Goal: Check status: Check status

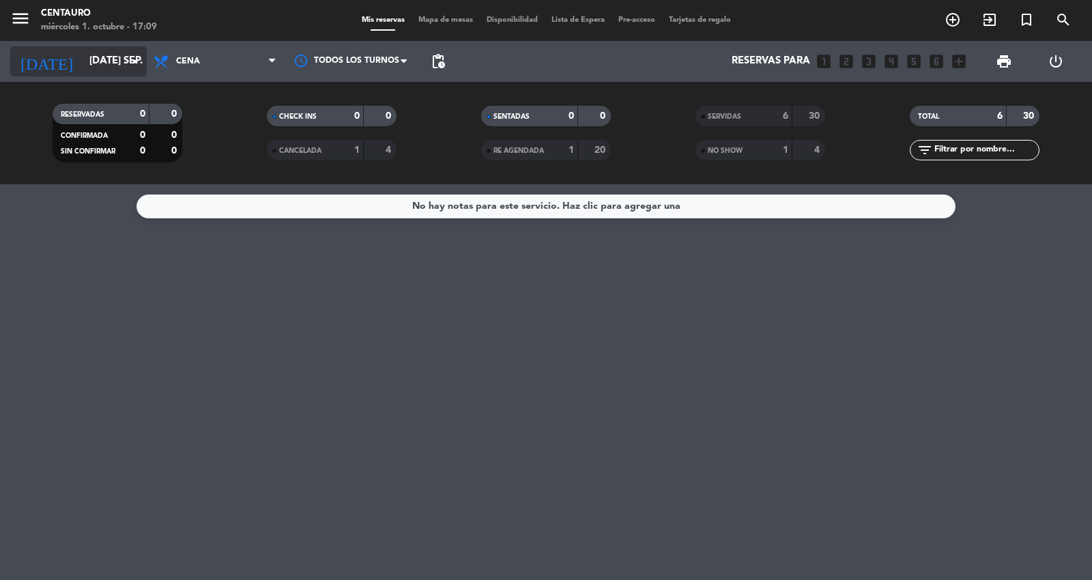
click at [83, 62] on input "[DATE] sep." at bounding box center [149, 61] width 132 height 26
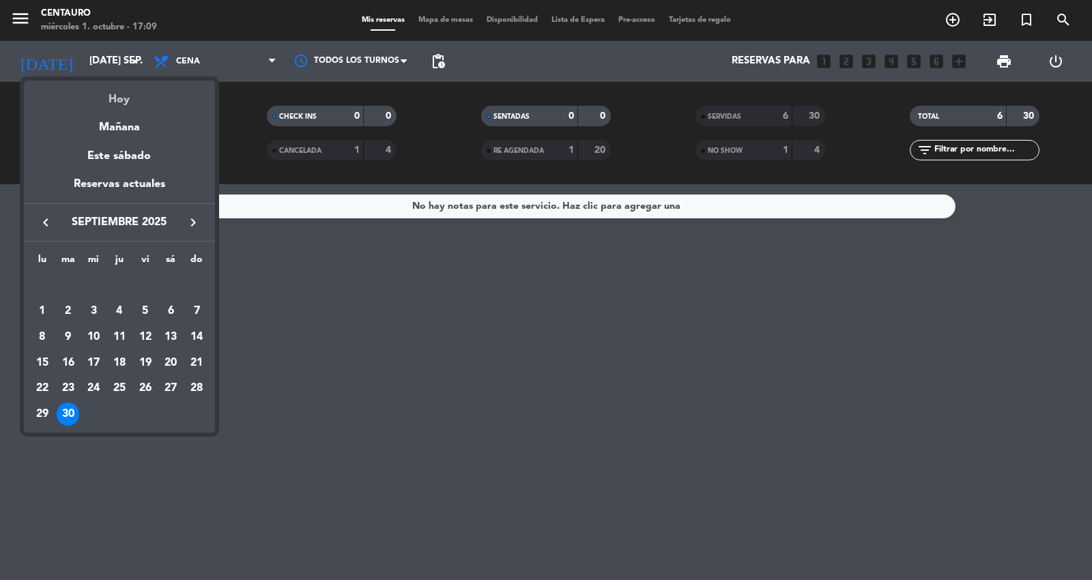
click at [104, 89] on div "Hoy" at bounding box center [119, 95] width 191 height 28
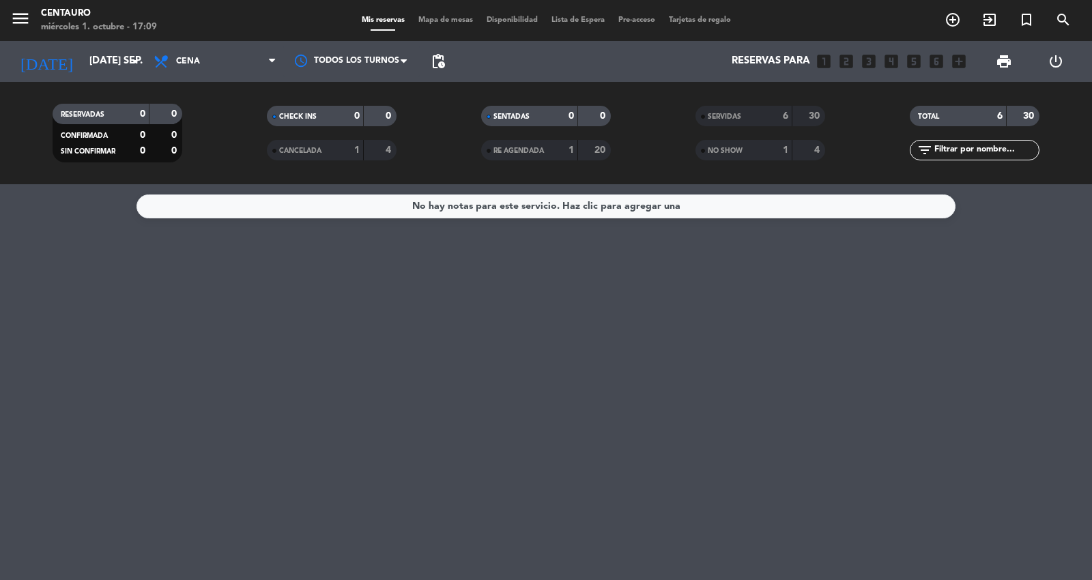
type input "mié. [DATE]"
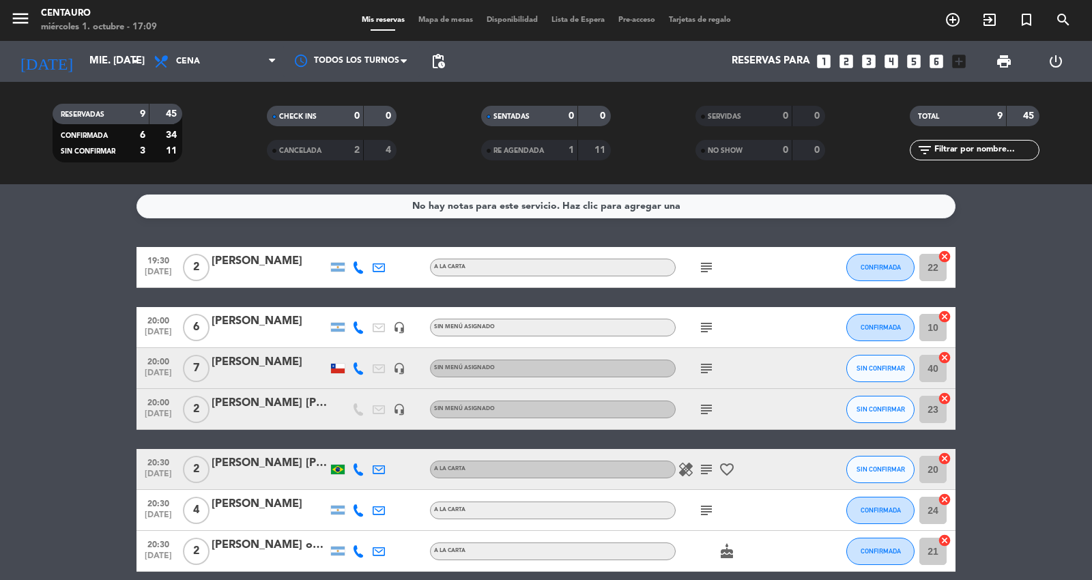
click at [438, 16] on span "Mapa de mesas" at bounding box center [446, 20] width 68 height 8
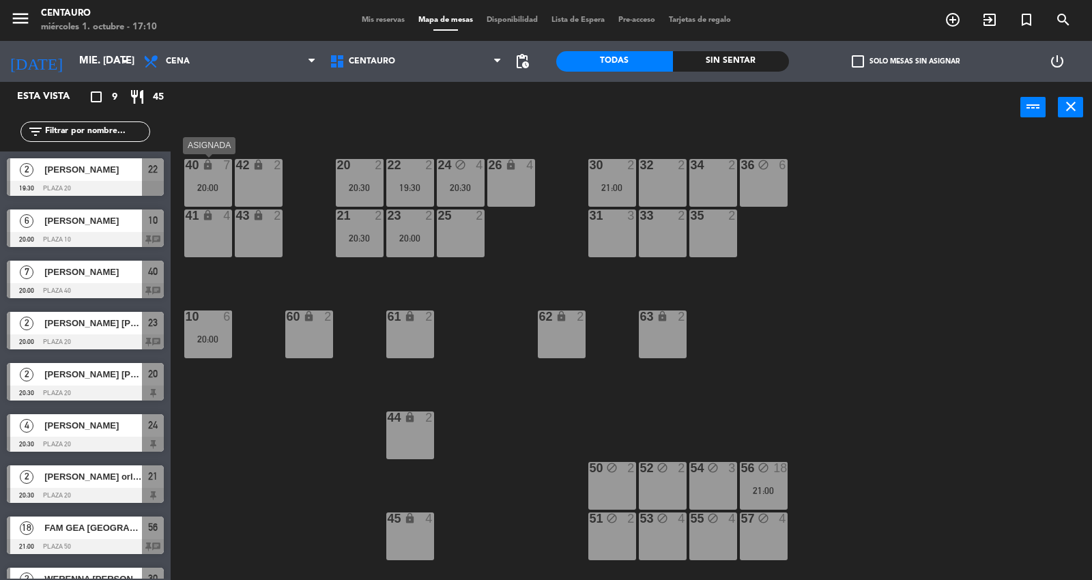
click at [205, 176] on div "40 lock 7 20:00" at bounding box center [208, 183] width 48 height 48
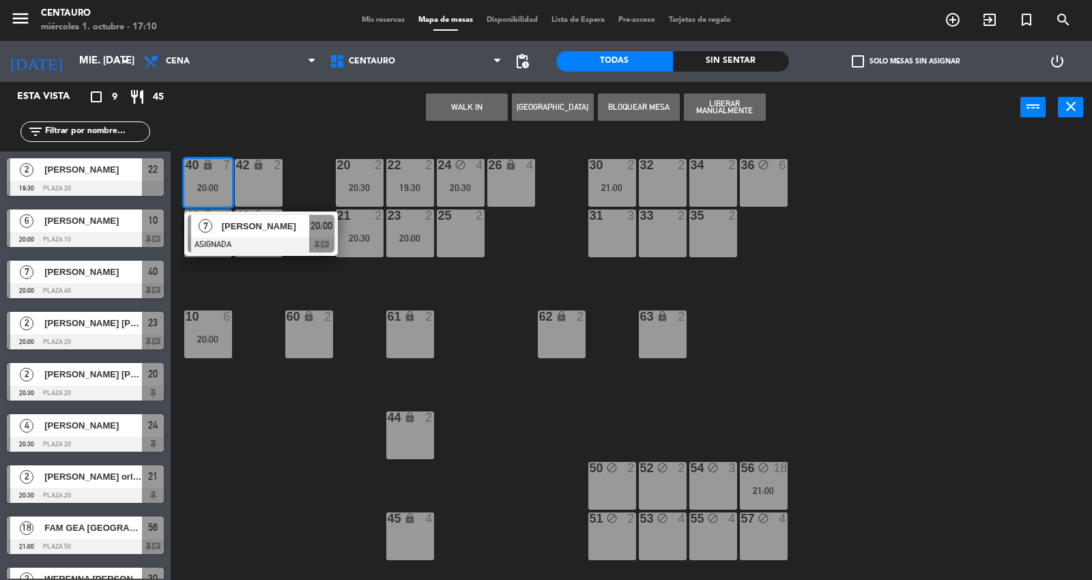
click at [232, 282] on div "20 2 20:30 22 2 19:30 24 block 4 20:30 26 lock 4 40 lock 7 20:00 7 [PERSON_NAME…" at bounding box center [637, 357] width 911 height 447
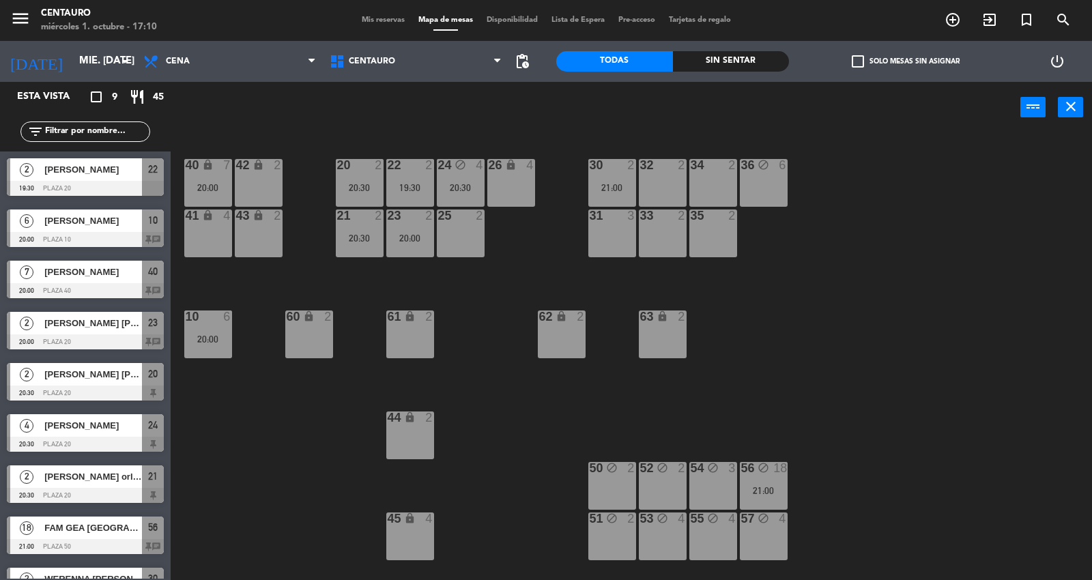
click at [425, 178] on div "22 2 19:30" at bounding box center [410, 183] width 48 height 48
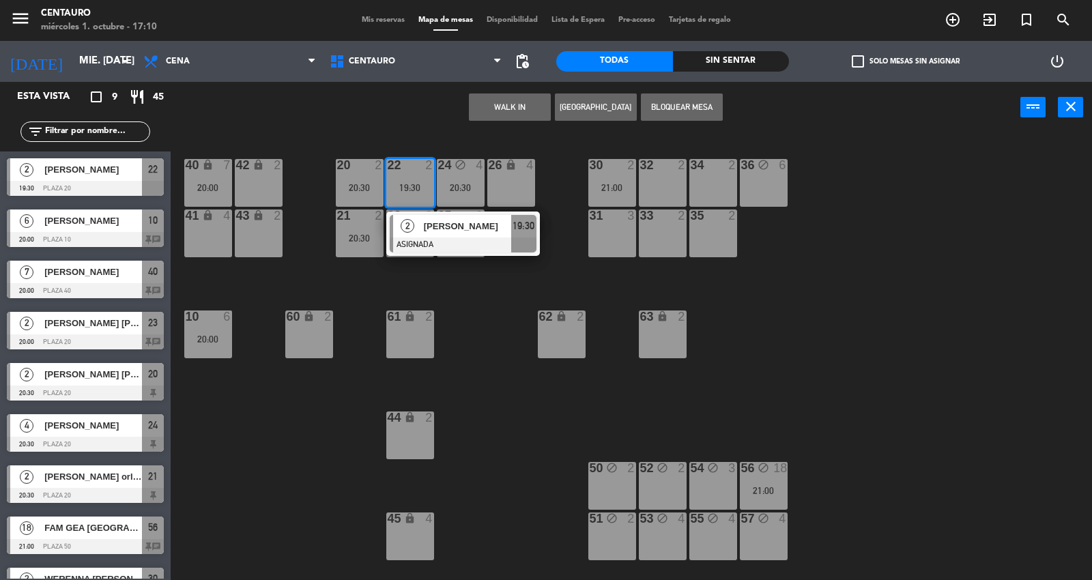
click at [448, 231] on span "[PERSON_NAME]" at bounding box center [467, 226] width 87 height 14
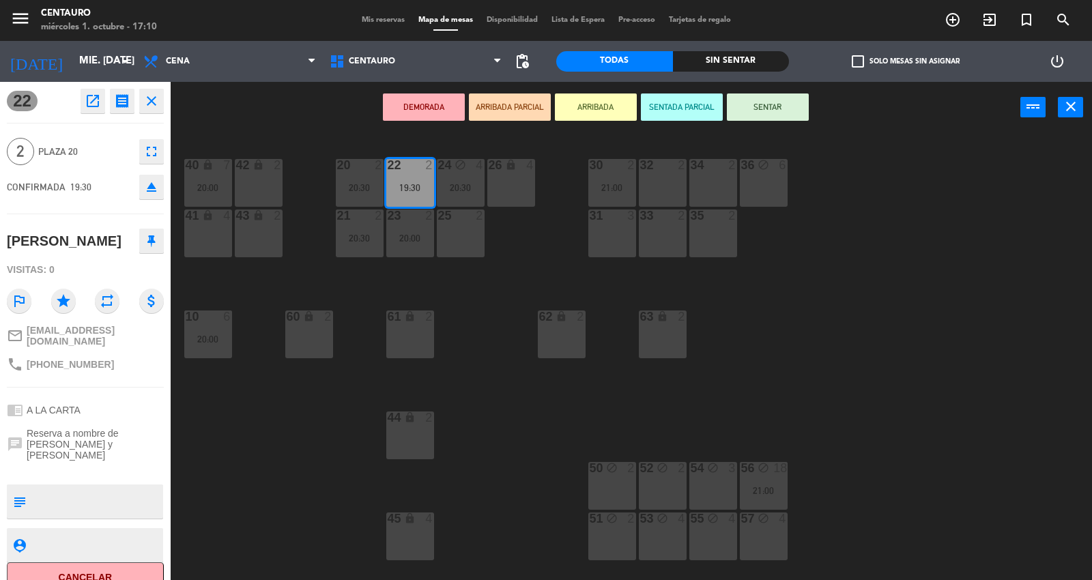
click at [472, 369] on div "20 2 20:30 22 2 19:30 24 block 4 20:30 26 lock 4 40 lock 7 20:00 42 lock 2 30 2…" at bounding box center [637, 357] width 911 height 447
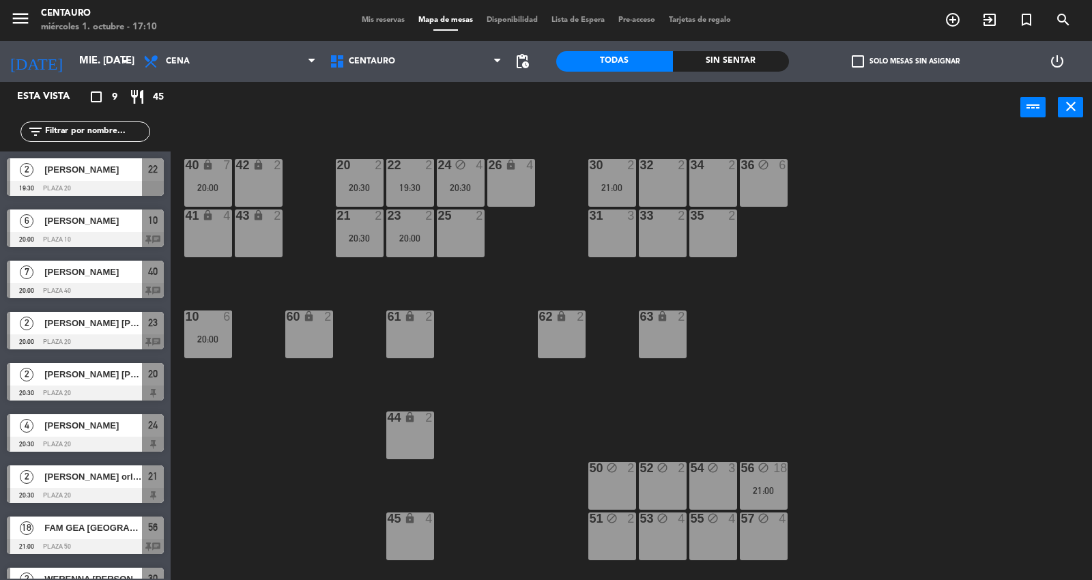
click at [362, 156] on div "20 2 20:30 22 2 19:30 24 block 4 20:30 26 lock 4 40 lock 7 20:00 42 lock 2 30 2…" at bounding box center [637, 357] width 911 height 447
click at [362, 164] on div at bounding box center [359, 165] width 23 height 12
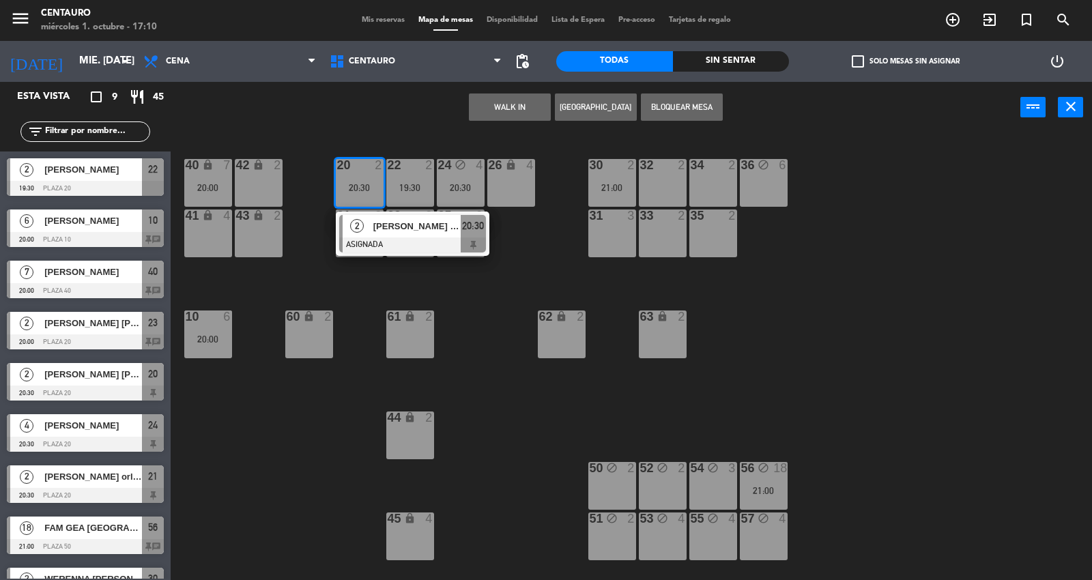
click at [397, 225] on span "[PERSON_NAME] [PERSON_NAME]" at bounding box center [416, 226] width 87 height 14
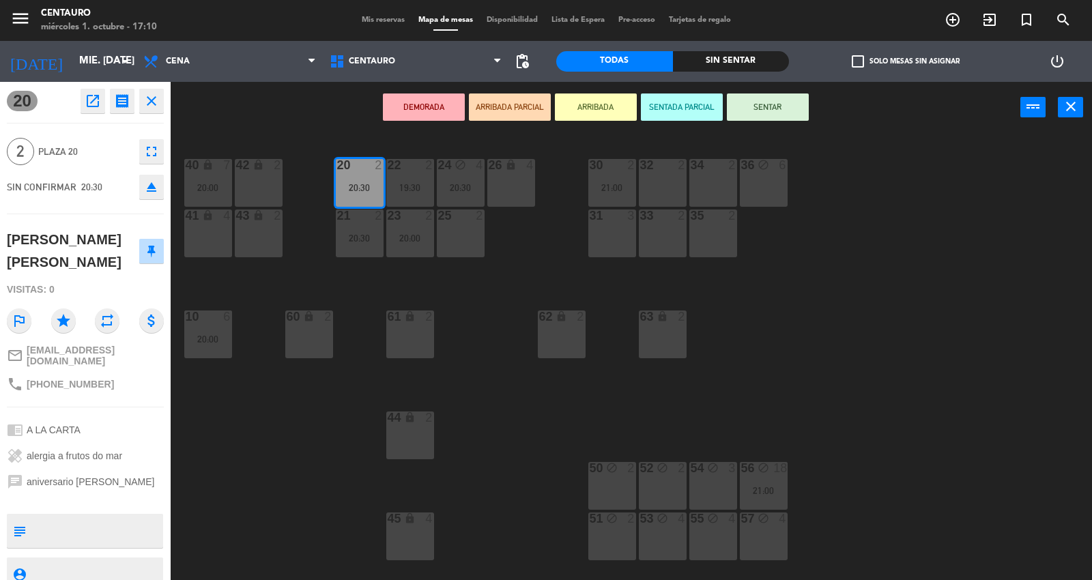
click at [483, 337] on div "20 2 20:30 22 2 19:30 24 block 4 20:30 26 lock 4 40 lock 7 20:00 42 lock 2 30 2…" at bounding box center [637, 357] width 911 height 447
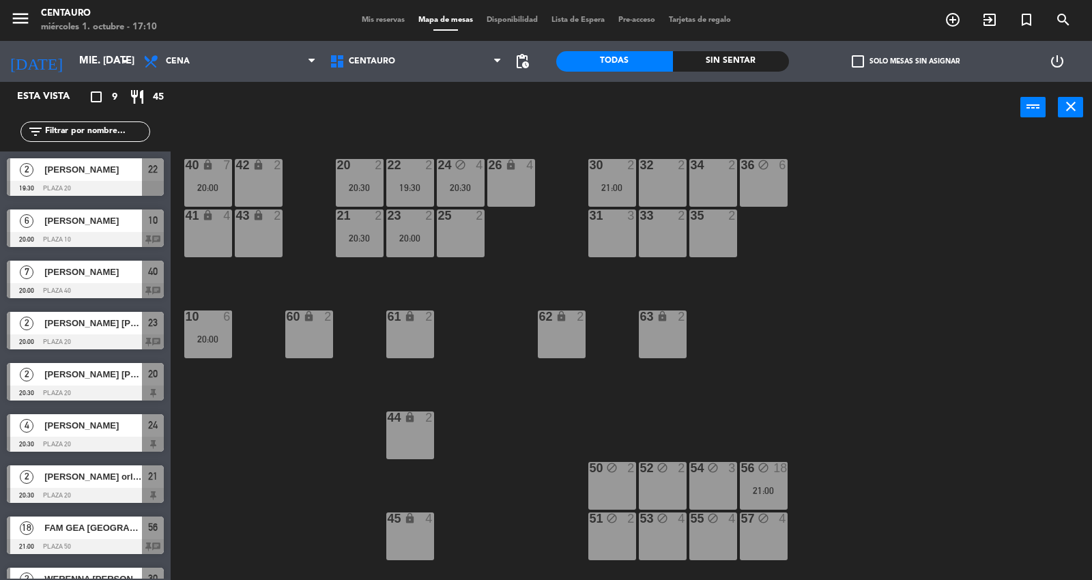
click at [360, 236] on div "20:30" at bounding box center [360, 238] width 48 height 10
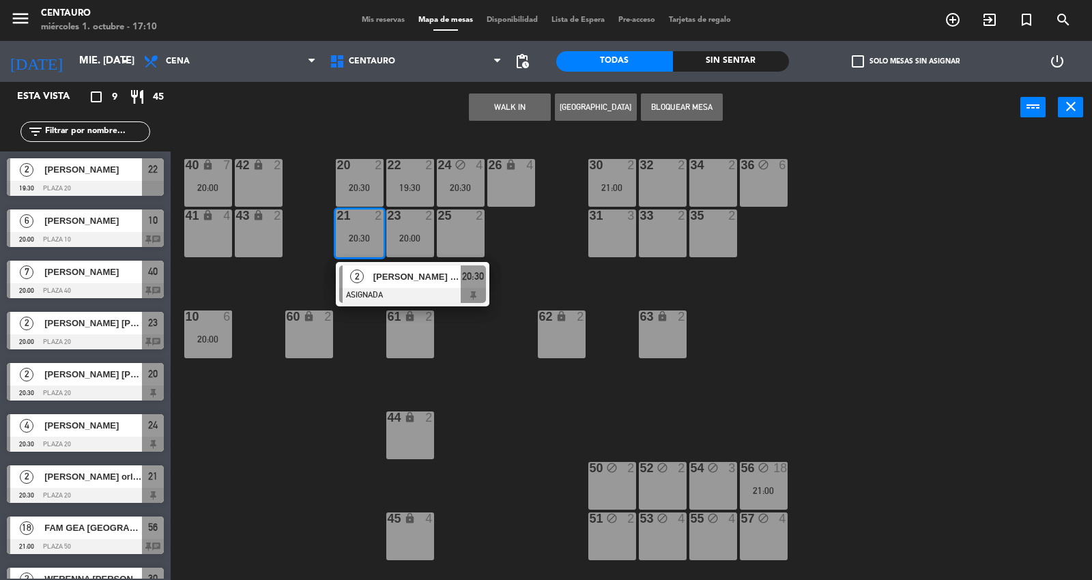
click at [396, 285] on div "[PERSON_NAME] orlando" at bounding box center [416, 277] width 89 height 23
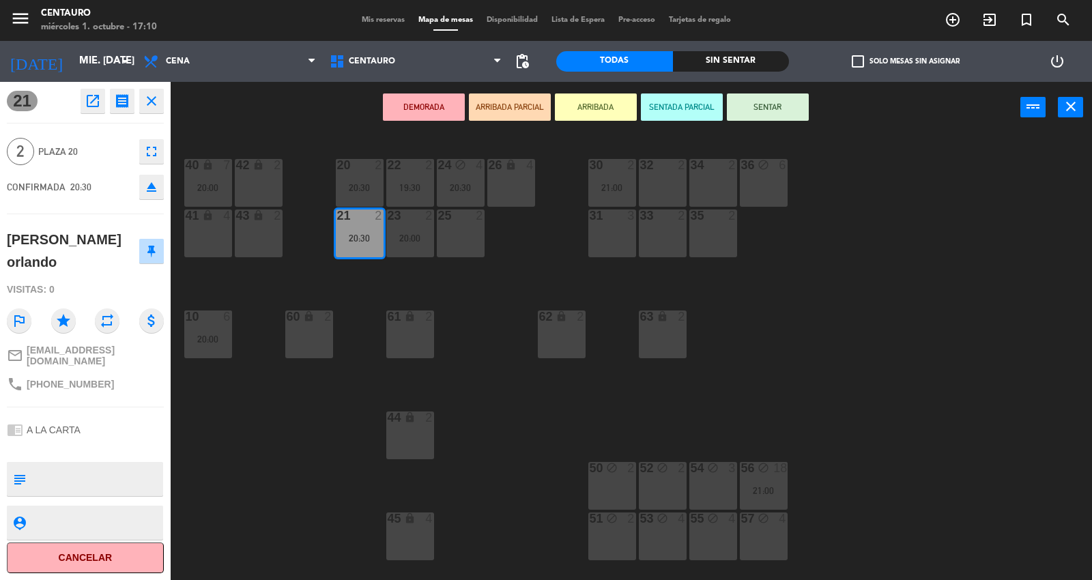
click at [503, 296] on div "20 2 20:30 22 2 19:30 24 block 4 20:30 26 lock 4 40 lock 7 20:00 42 lock 2 30 2…" at bounding box center [637, 357] width 911 height 447
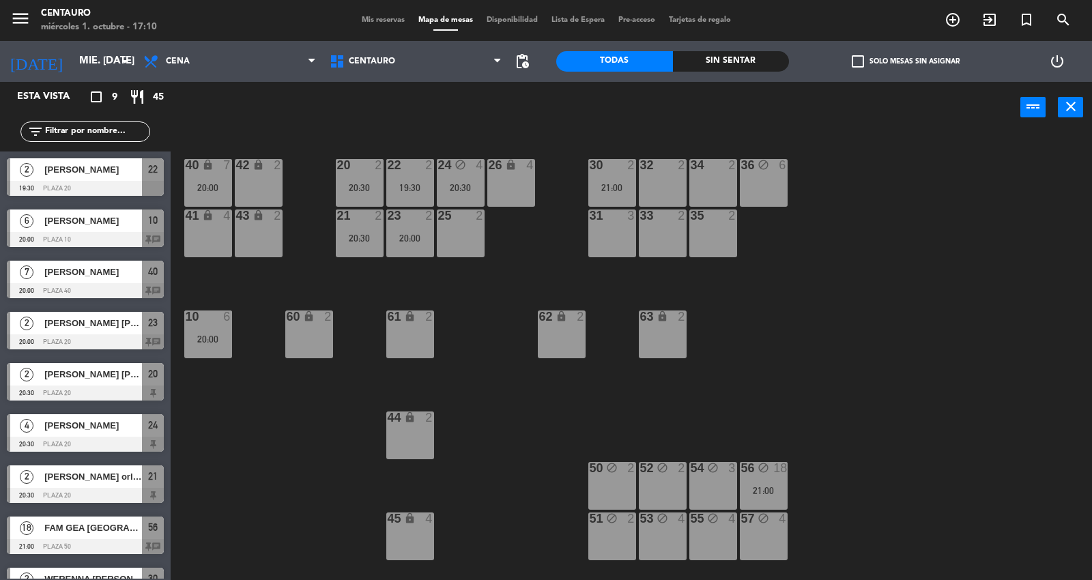
scroll to position [14, 0]
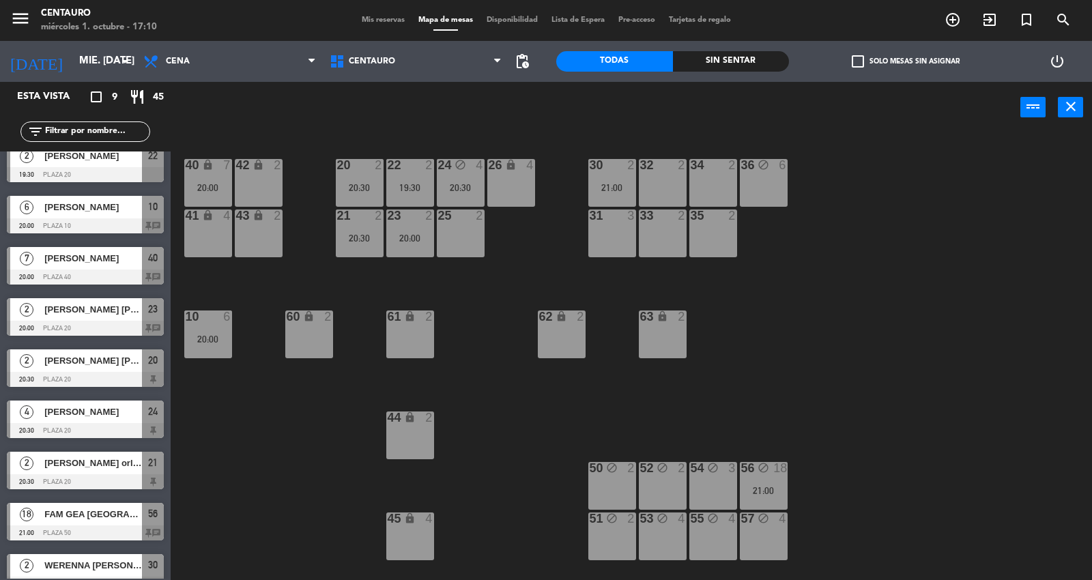
click at [382, 16] on span "Mis reservas" at bounding box center [383, 20] width 57 height 8
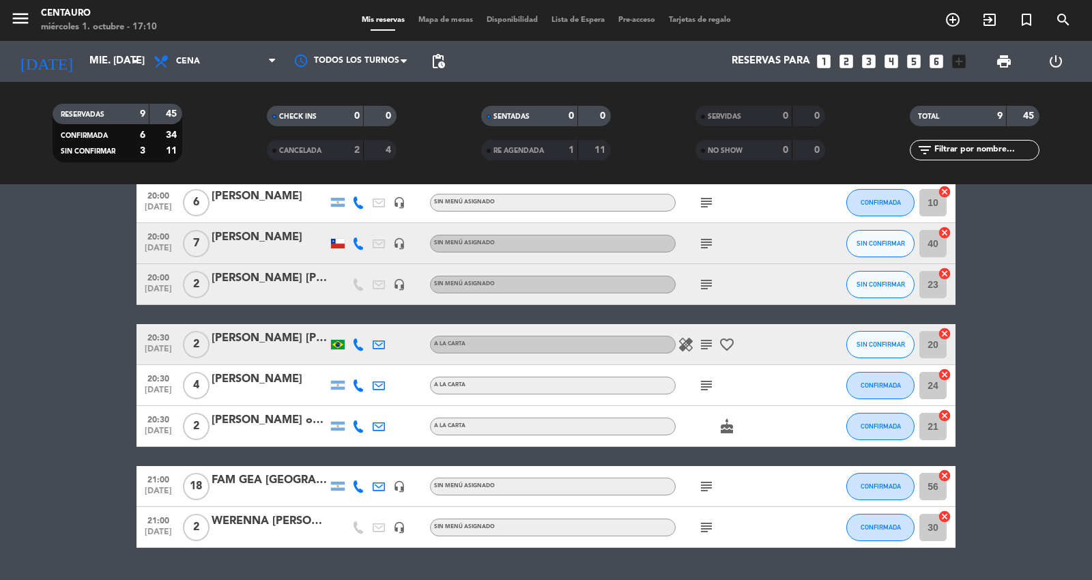
scroll to position [152, 0]
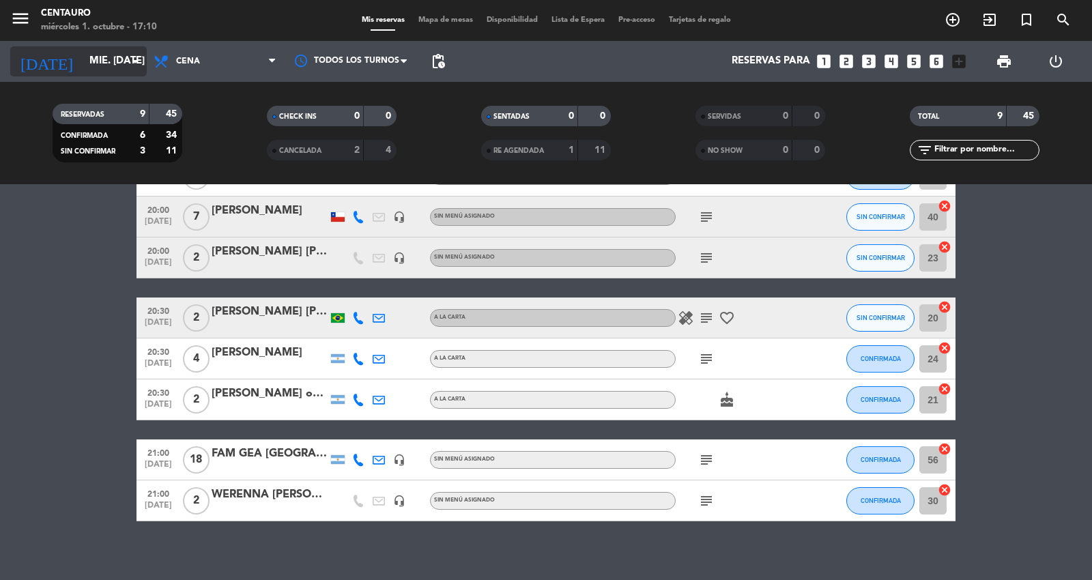
click at [84, 63] on input "mié. [DATE]" at bounding box center [149, 61] width 132 height 26
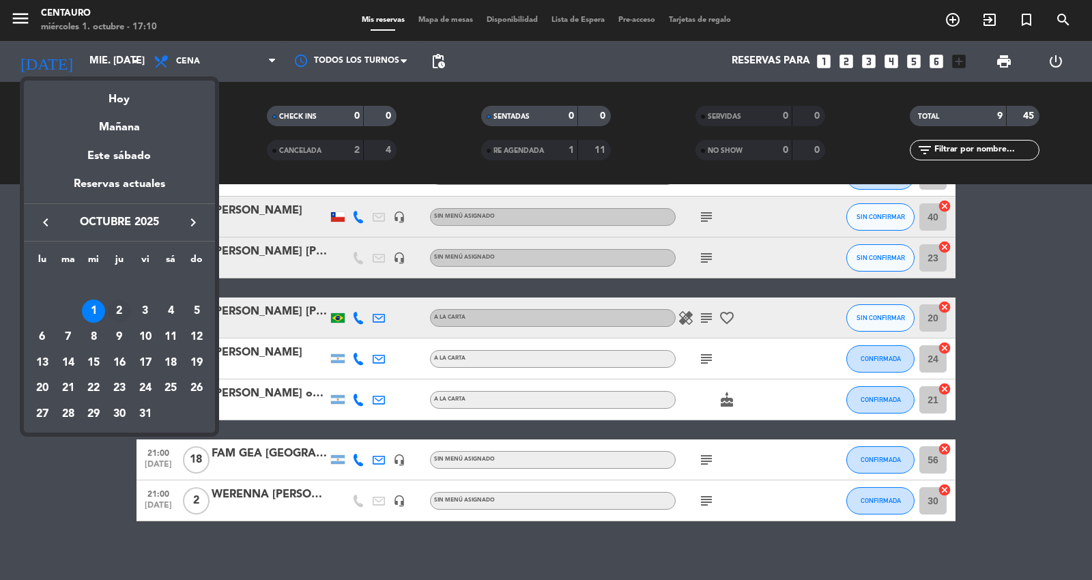
click at [123, 302] on div "2" at bounding box center [119, 311] width 23 height 23
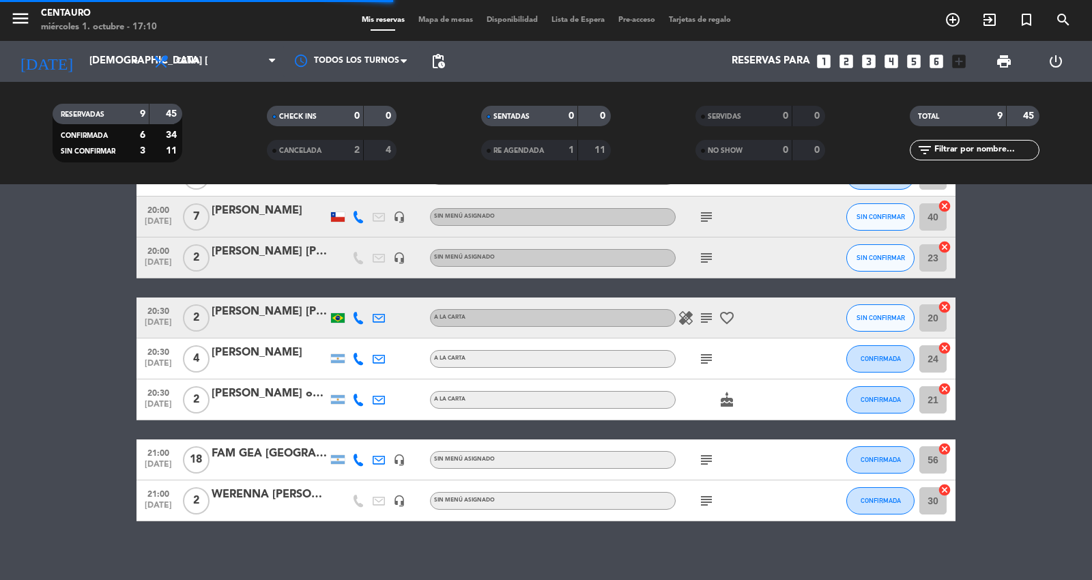
scroll to position [0, 0]
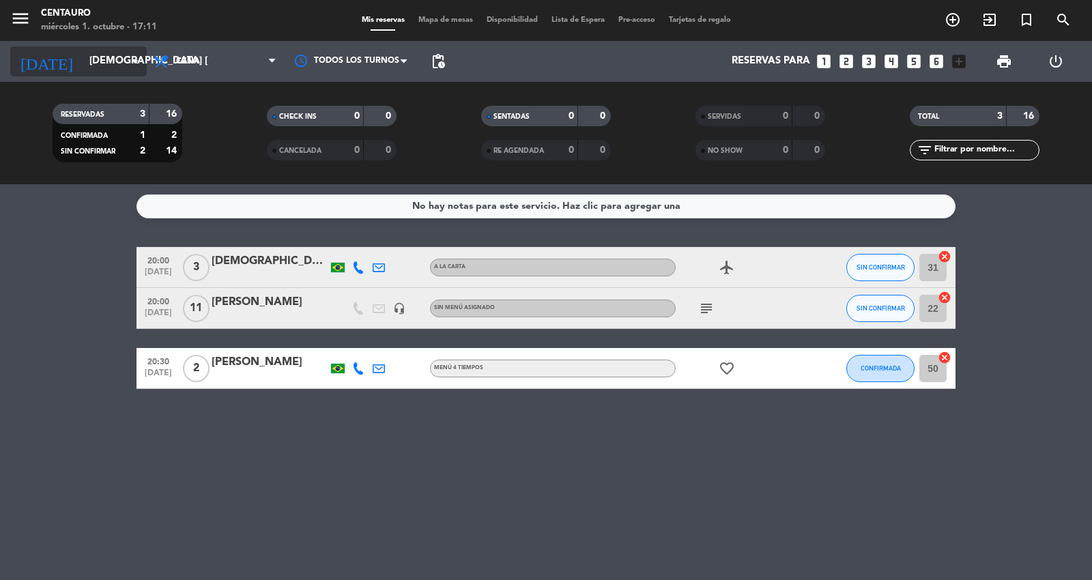
click at [85, 59] on input "[DEMOGRAPHIC_DATA] [DATE]" at bounding box center [149, 61] width 132 height 26
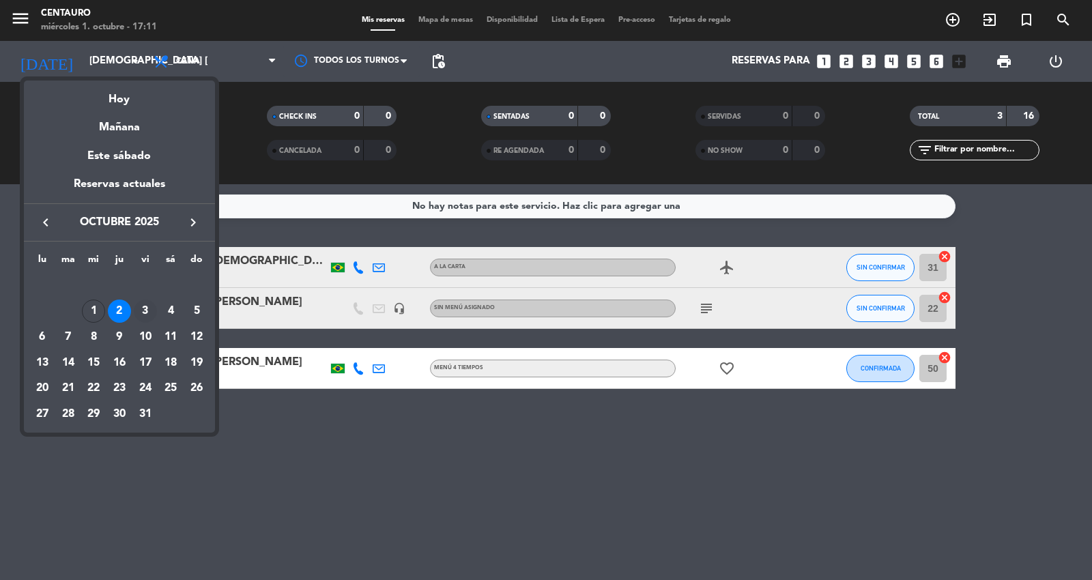
click at [140, 308] on div "3" at bounding box center [145, 311] width 23 height 23
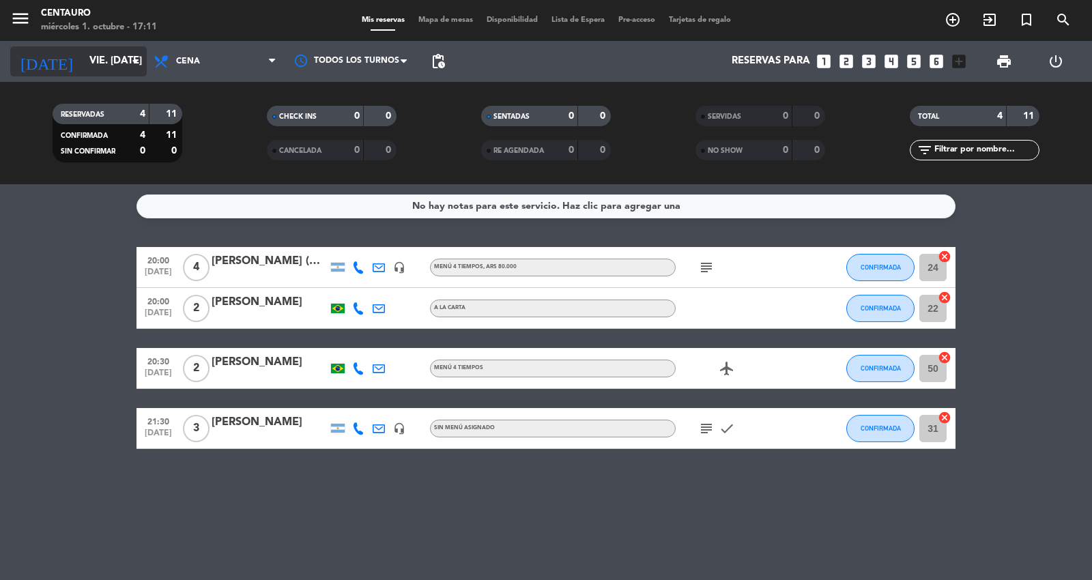
click at [89, 55] on input "vie. [DATE]" at bounding box center [149, 61] width 132 height 26
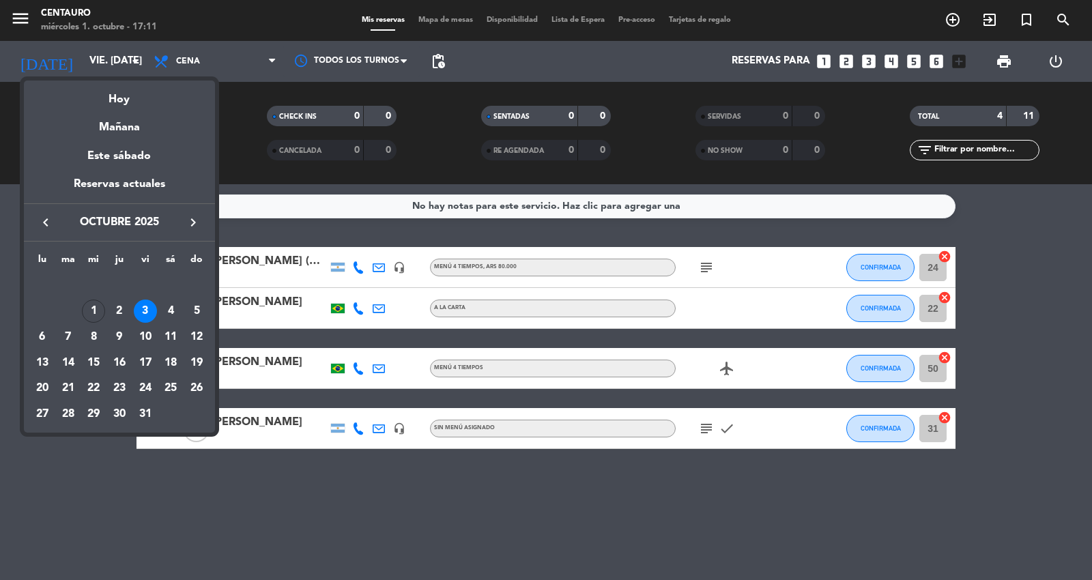
click at [119, 309] on div "2" at bounding box center [119, 311] width 23 height 23
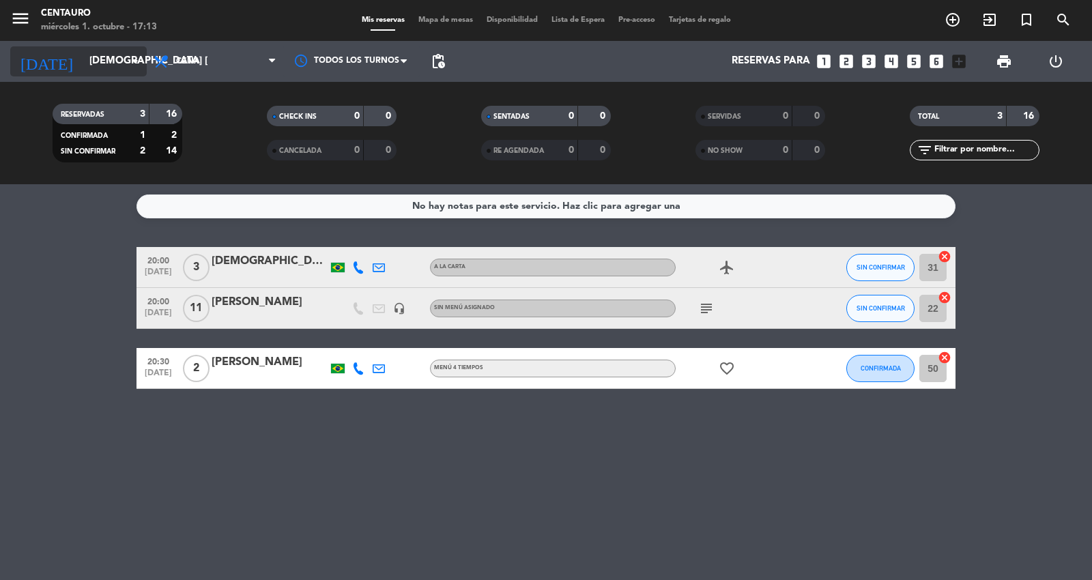
click at [113, 55] on input "[DEMOGRAPHIC_DATA] [DATE]" at bounding box center [149, 61] width 132 height 26
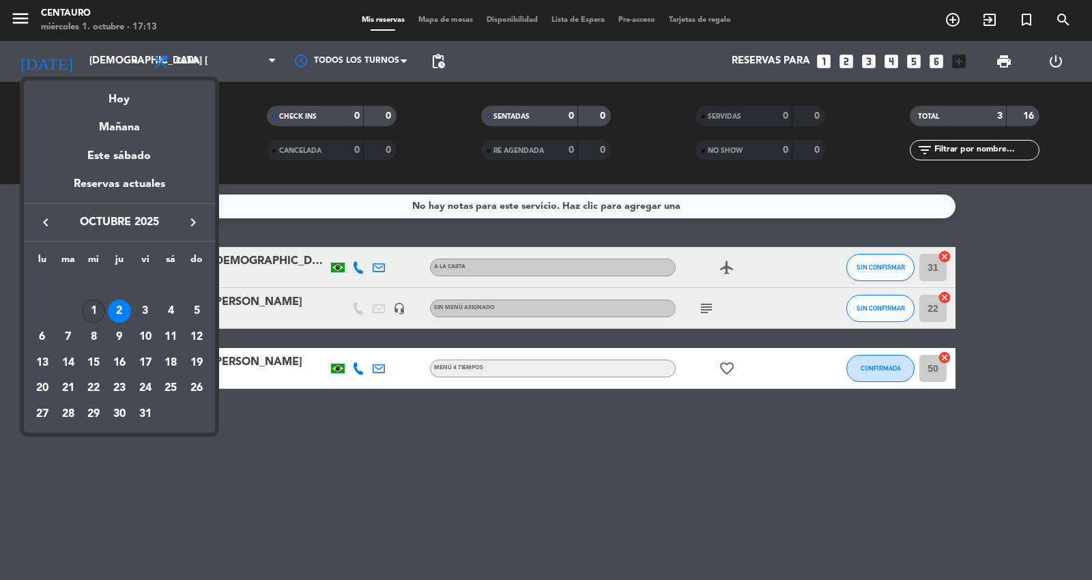
click at [89, 311] on div "1" at bounding box center [93, 311] width 23 height 23
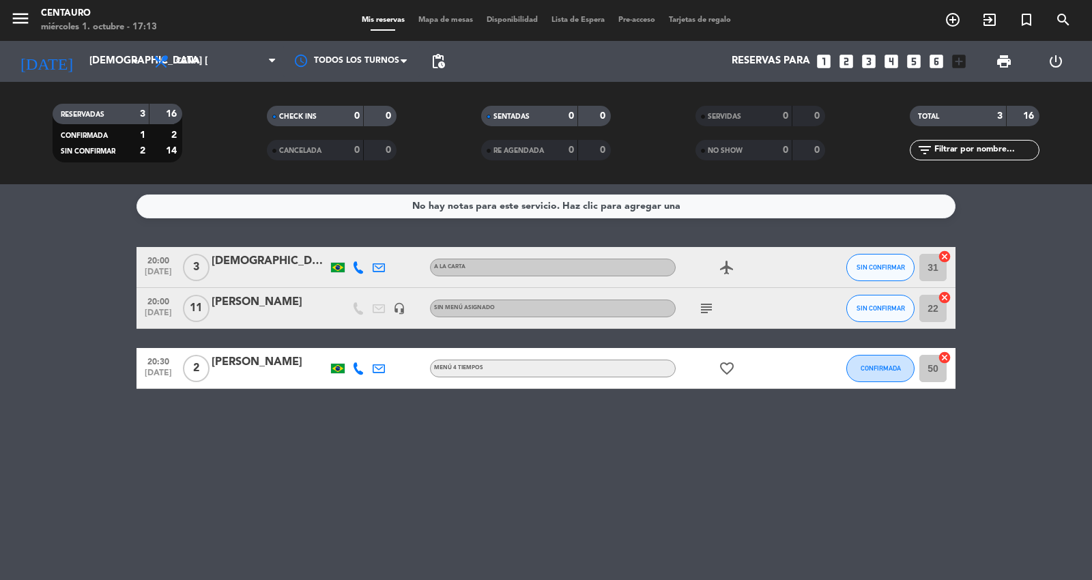
type input "mié. [DATE]"
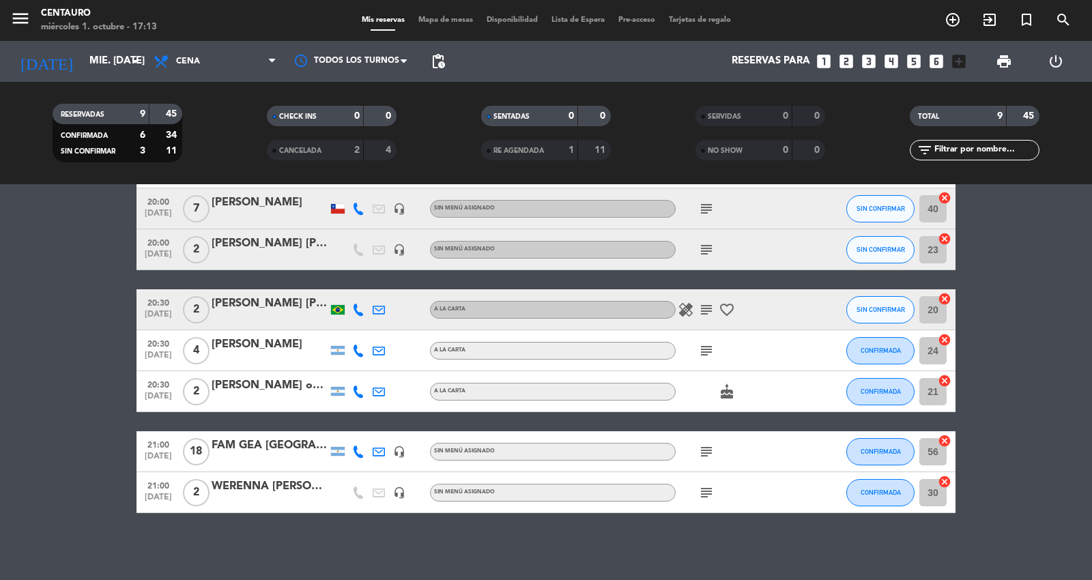
scroll to position [160, 0]
click at [707, 459] on div "subject" at bounding box center [737, 451] width 123 height 40
click at [707, 451] on icon "subject" at bounding box center [706, 451] width 16 height 16
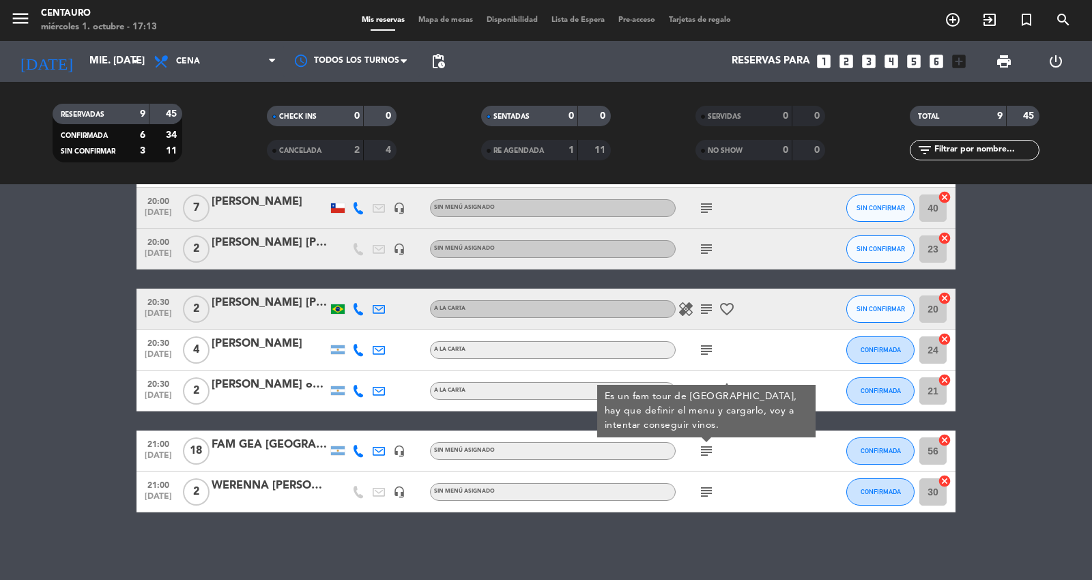
click at [79, 199] on bookings-row "19:30 [DATE] 2 [PERSON_NAME] A [PERSON_NAME] subject CONFIRMADA 22 cancel 20:00…" at bounding box center [546, 300] width 1092 height 426
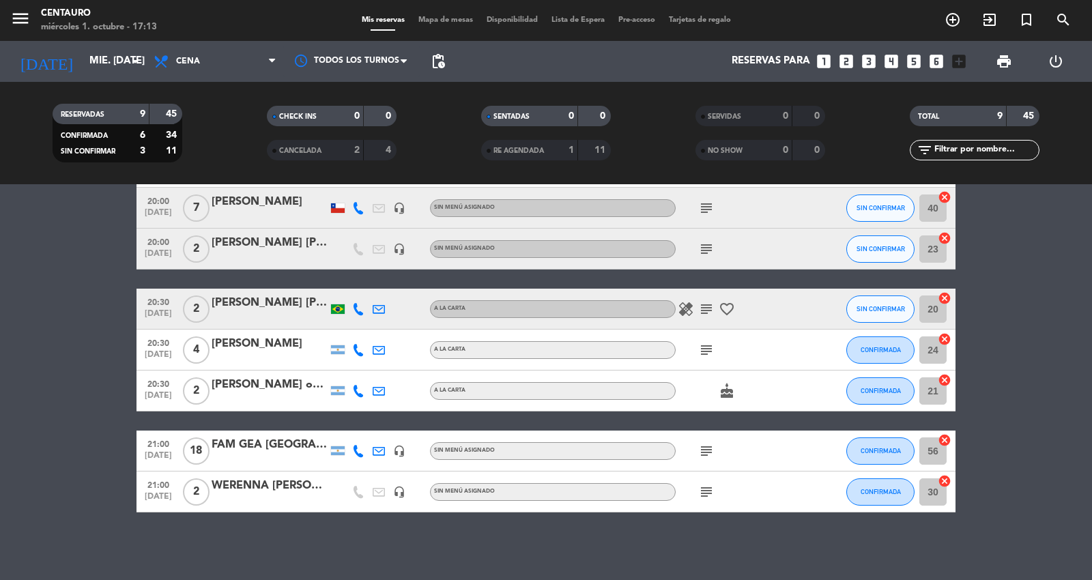
click at [702, 304] on icon "subject" at bounding box center [706, 309] width 16 height 16
click at [709, 242] on icon "subject" at bounding box center [706, 249] width 16 height 16
click at [694, 485] on div "subject" at bounding box center [737, 492] width 123 height 40
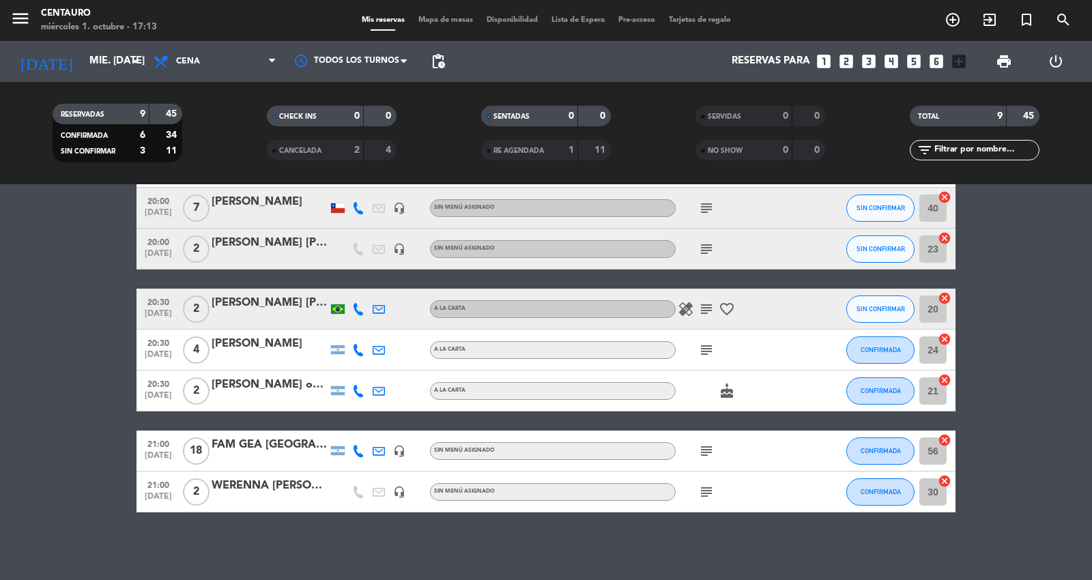
click at [706, 489] on icon "subject" at bounding box center [706, 492] width 16 height 16
click at [715, 550] on div "No hay notas para este servicio. Haz clic para agregar una 19:30 [DATE] 2 [PERS…" at bounding box center [546, 382] width 1092 height 396
